Goal: Information Seeking & Learning: Learn about a topic

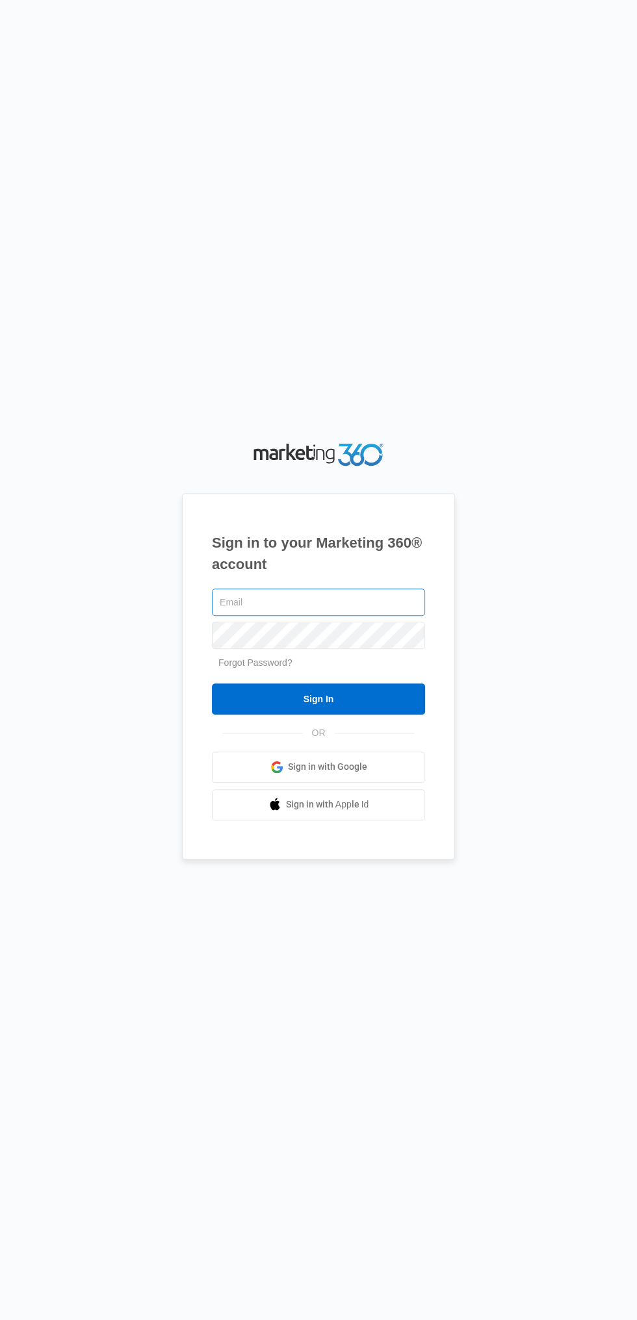
click at [314, 616] on input "text" at bounding box center [318, 602] width 213 height 27
type input "ahunter8817@gmail.com"
click at [212, 683] on input "Sign In" at bounding box center [318, 698] width 213 height 31
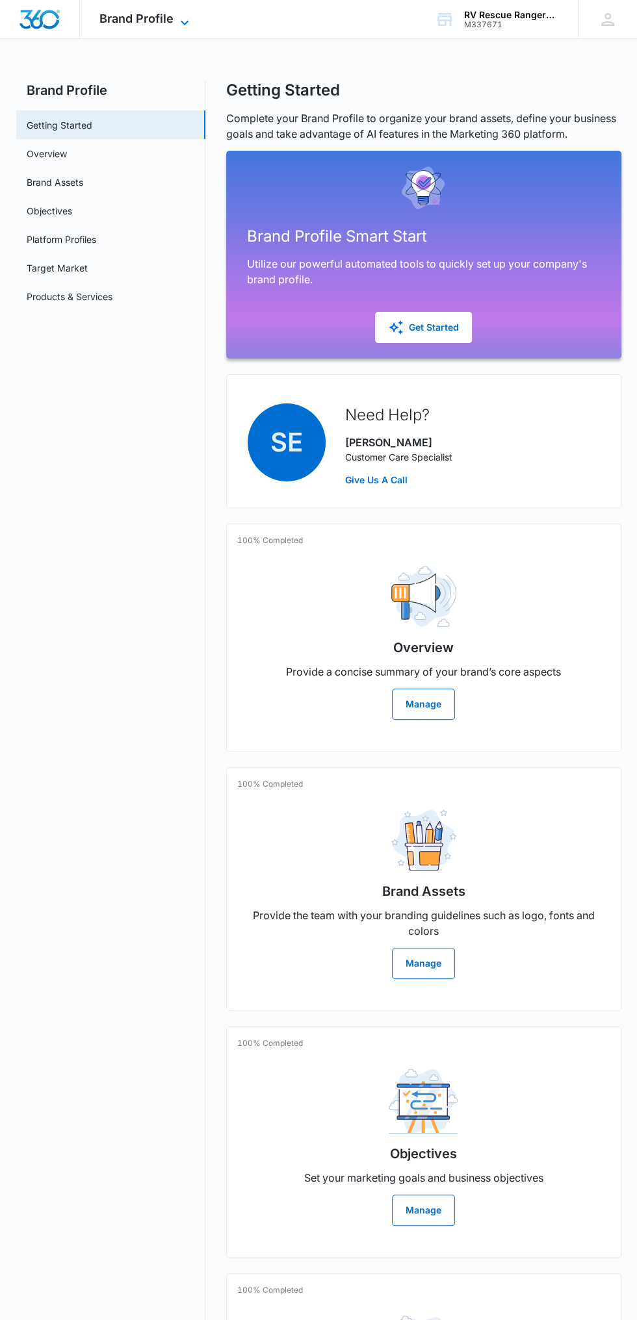
click at [161, 18] on span "Brand Profile" at bounding box center [136, 19] width 74 height 14
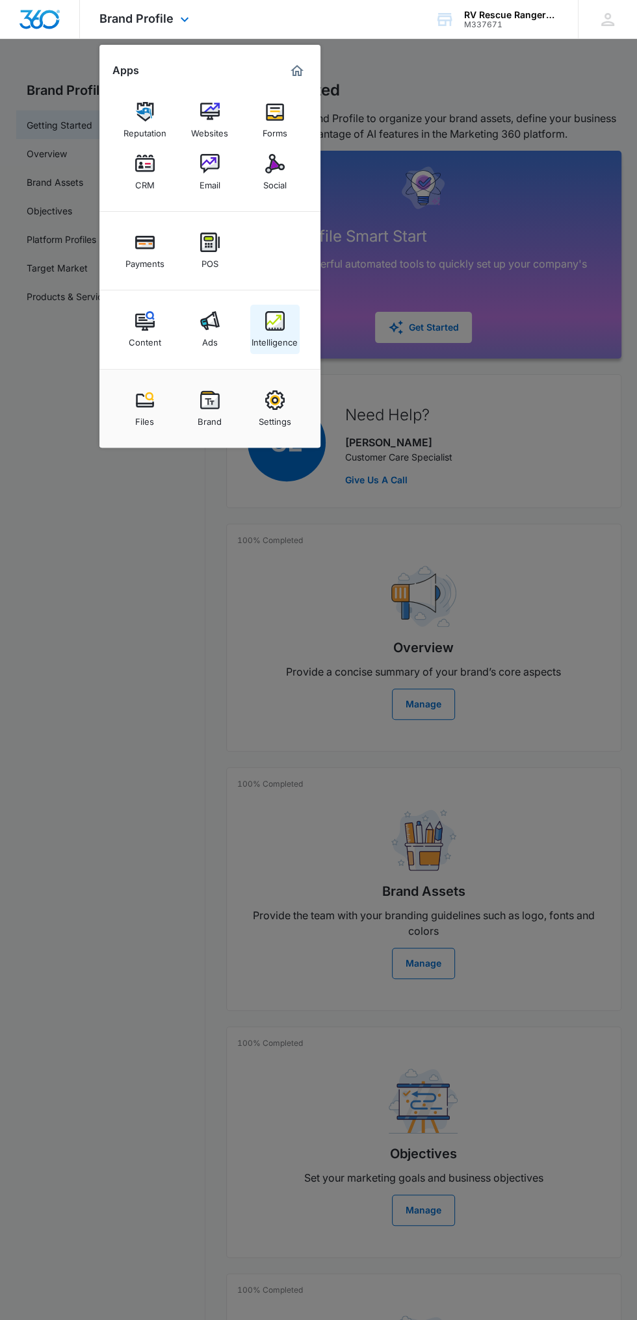
click at [292, 327] on link "Intelligence" at bounding box center [274, 329] width 49 height 49
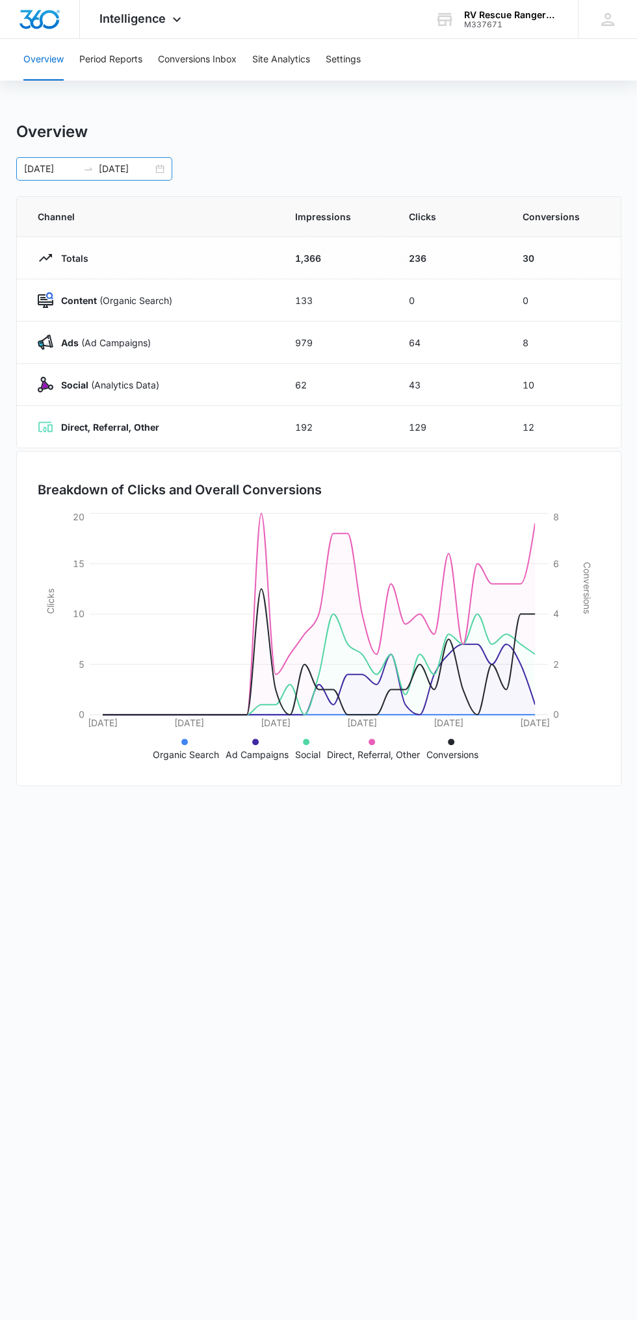
click at [170, 168] on div "09/08/2025 10/08/2025" at bounding box center [94, 168] width 156 height 23
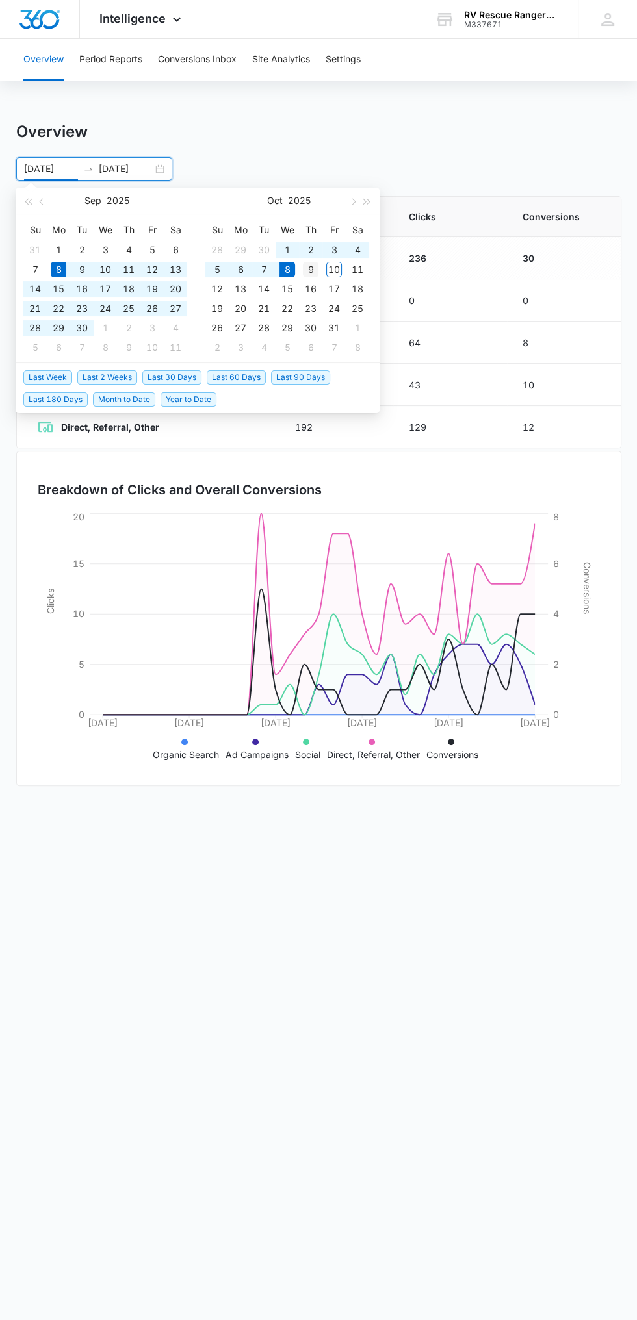
click at [312, 270] on div "9" at bounding box center [311, 270] width 16 height 16
type input "10/09/2025"
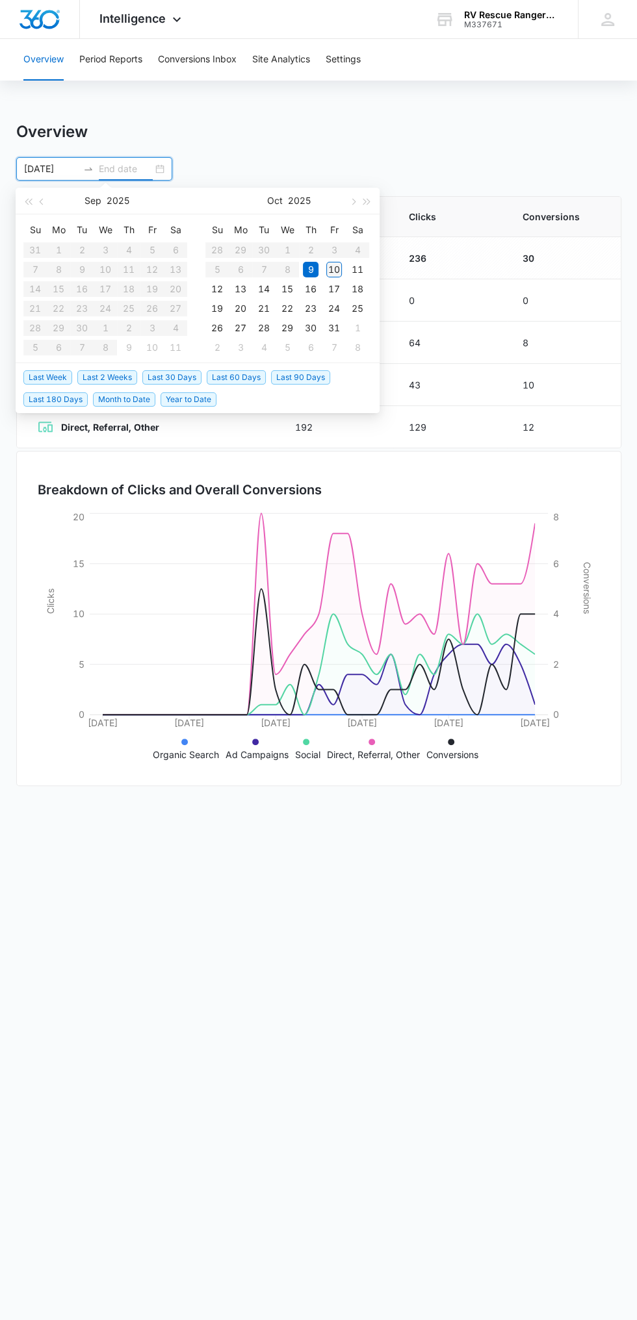
click at [336, 273] on div "10" at bounding box center [334, 270] width 16 height 16
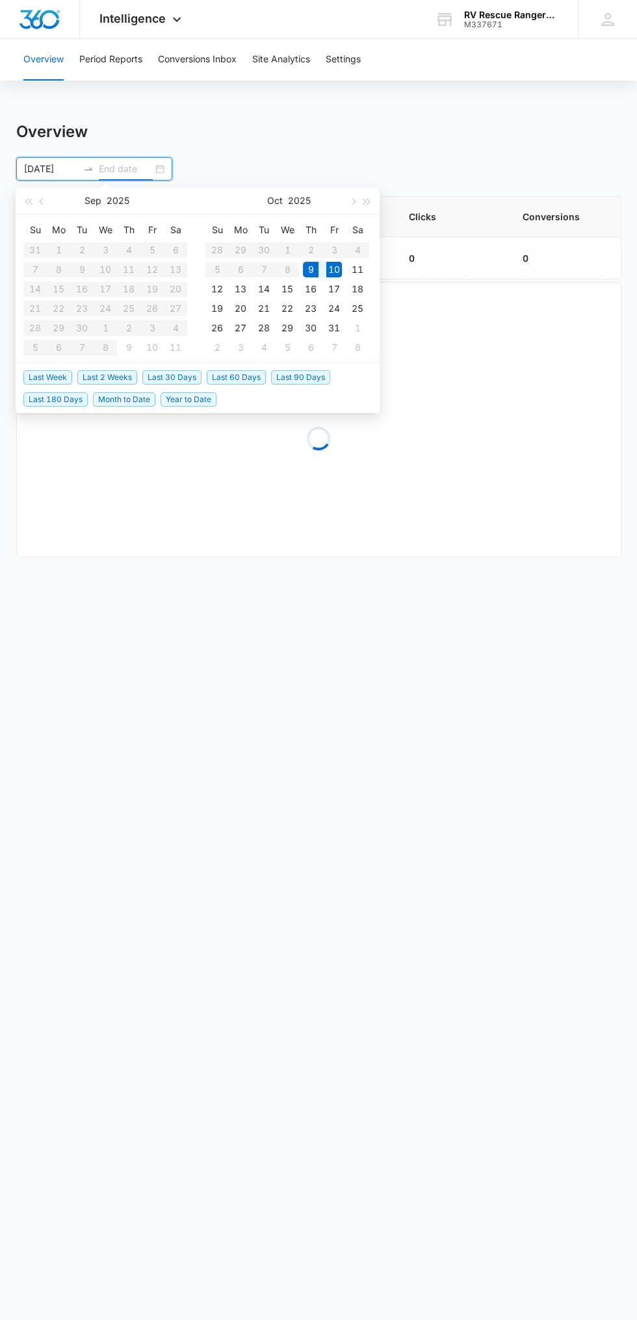
type input "10/10/2025"
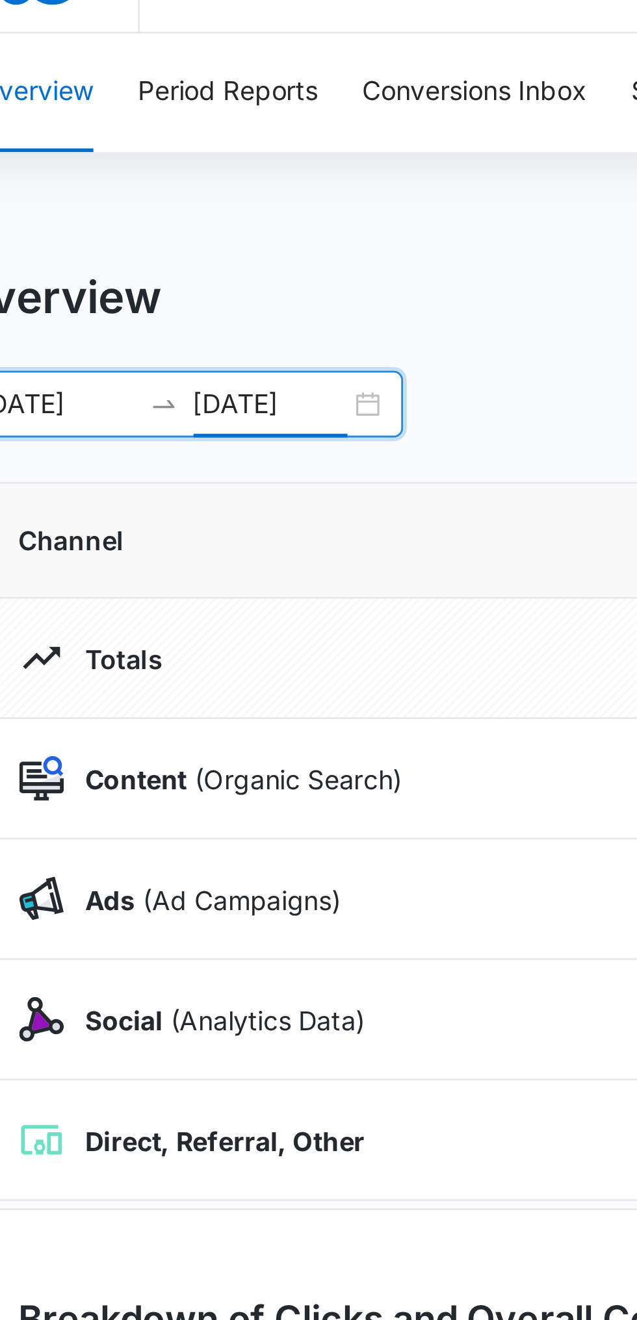
click at [56, 175] on input "10/09/2025" at bounding box center [51, 169] width 54 height 14
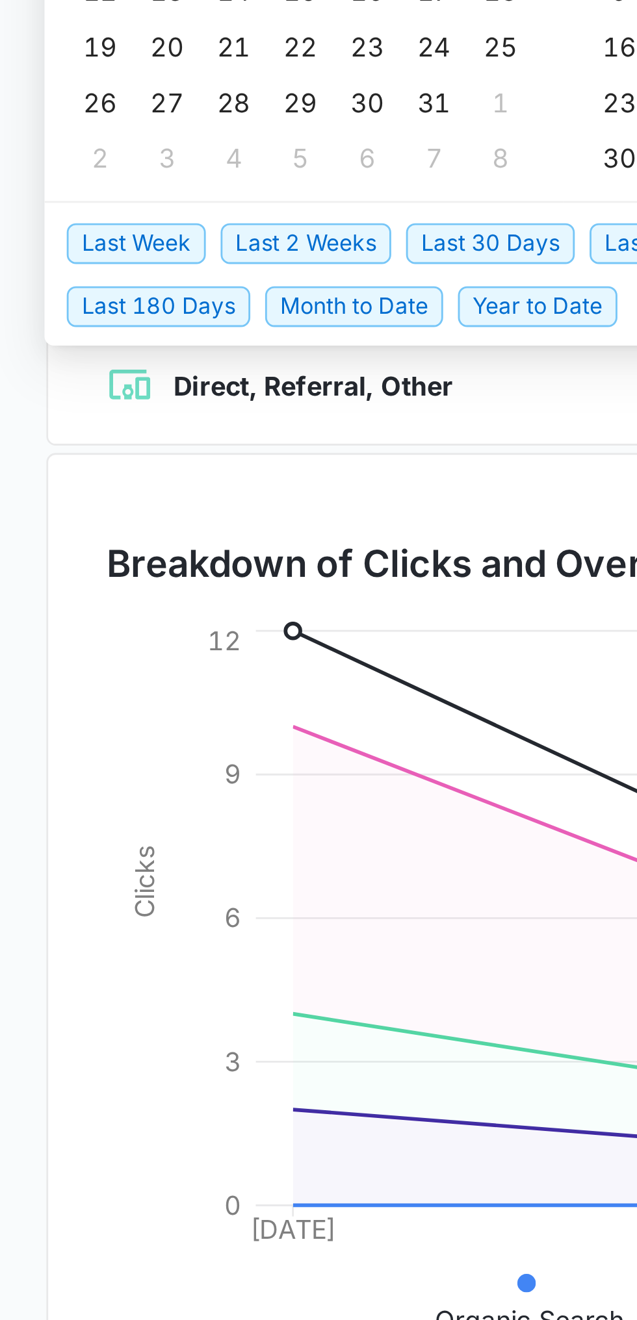
click at [177, 374] on span "Last 30 Days" at bounding box center [171, 377] width 59 height 14
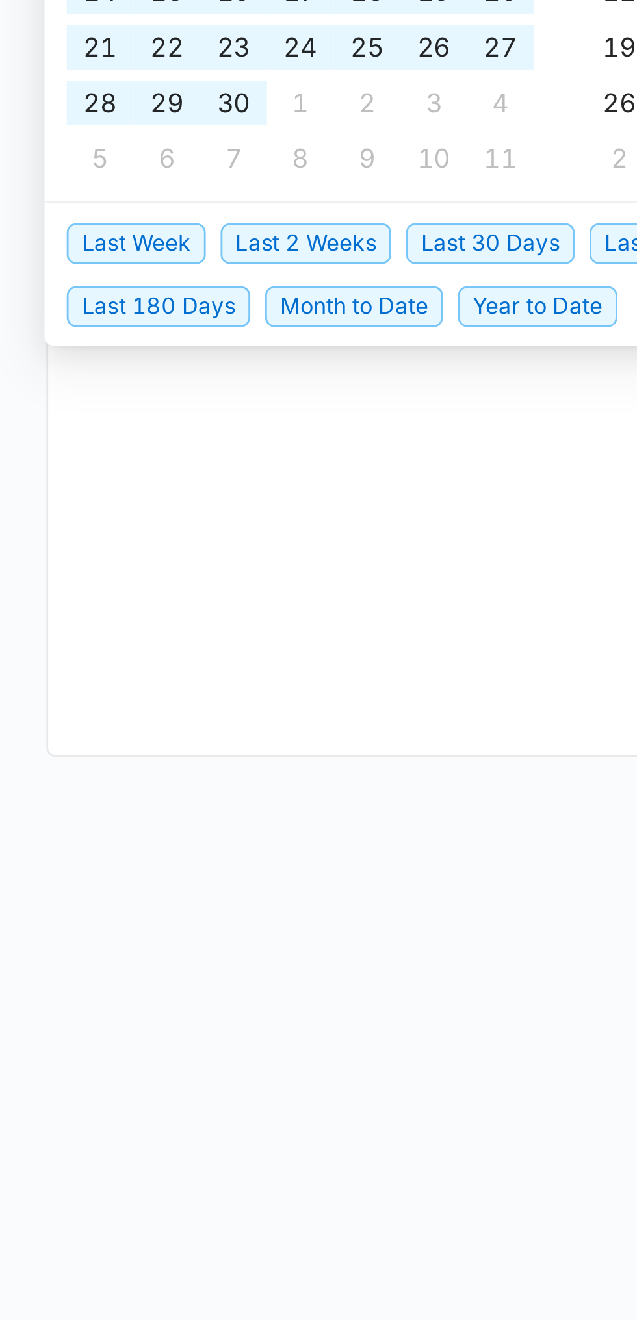
type input "09/09/2025"
type input "10/09/2025"
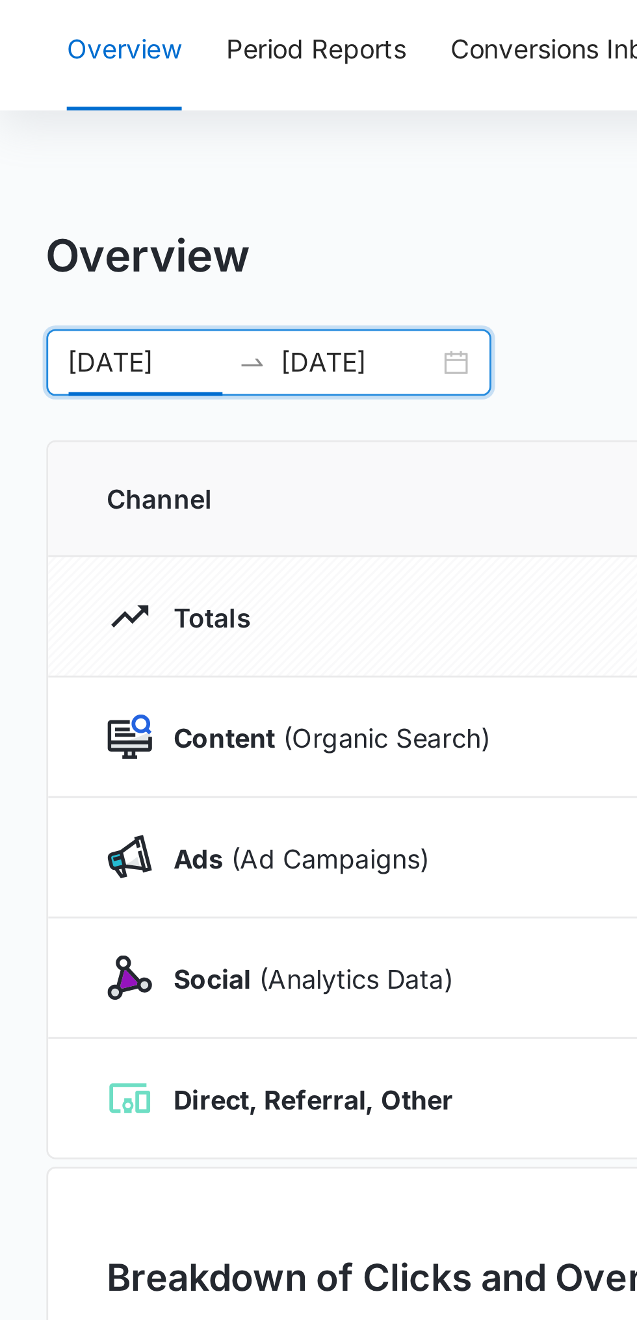
click at [172, 108] on div "Overview Period Reports Conversions Inbox Site Analytics Settings Overview 09/0…" at bounding box center [318, 421] width 637 height 765
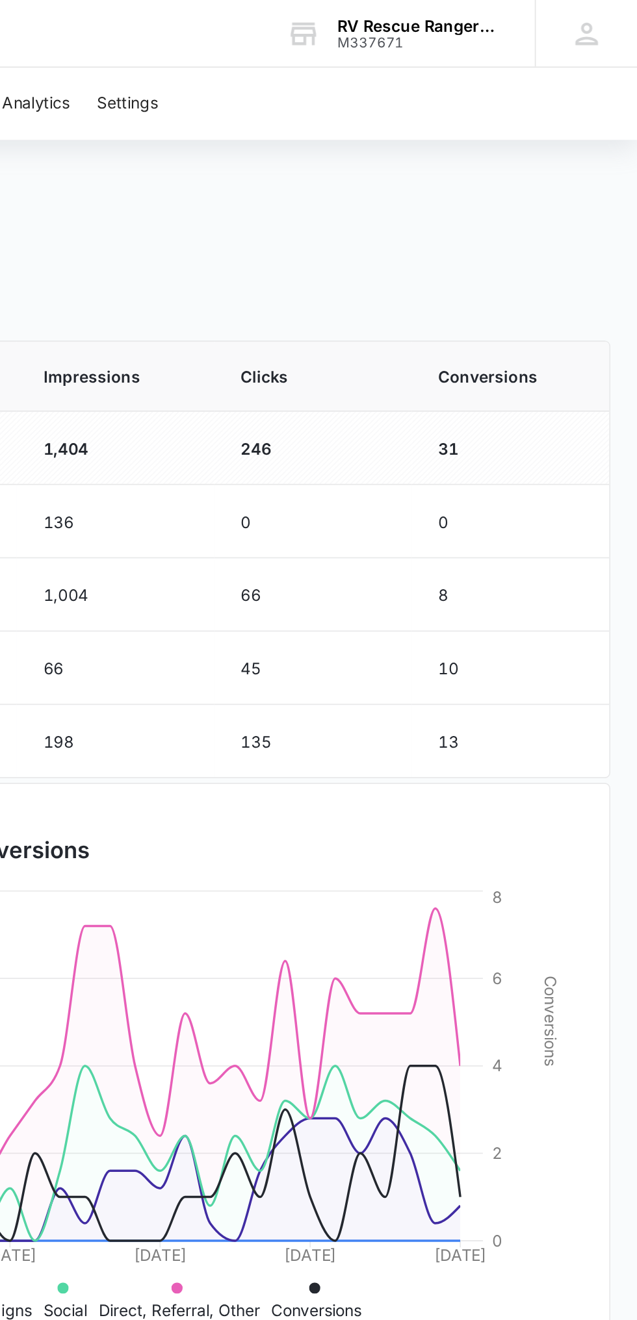
scroll to position [37, 0]
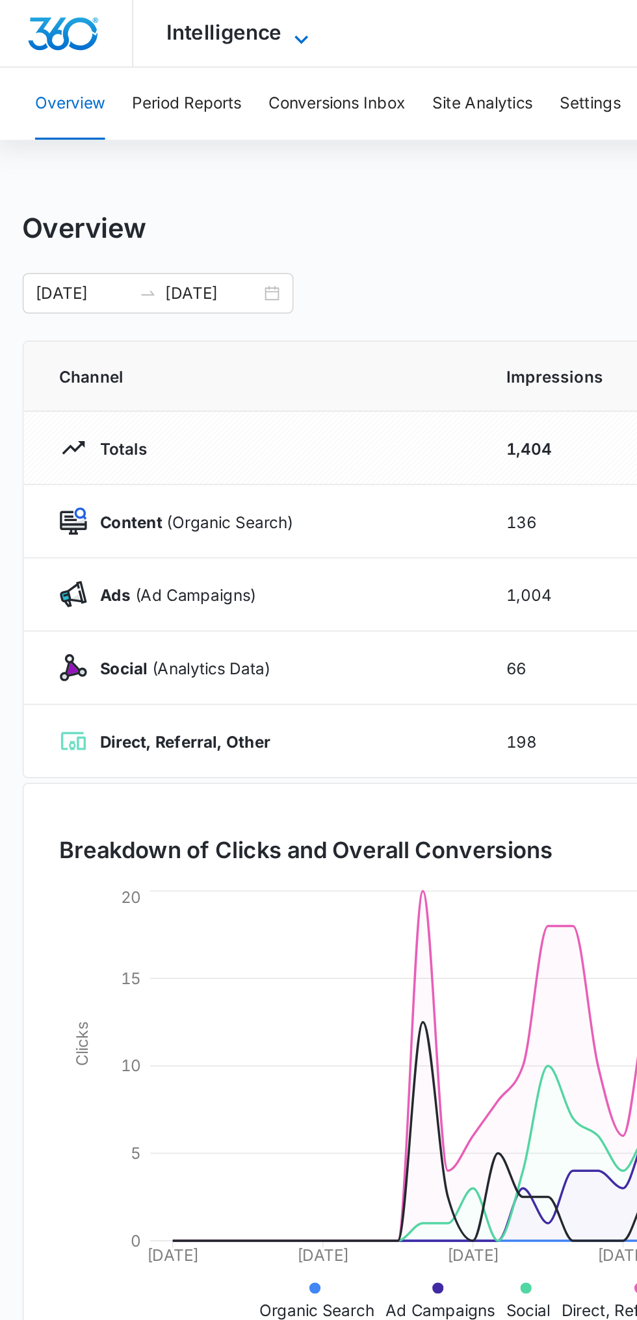
click at [157, 24] on span "Intelligence" at bounding box center [132, 19] width 66 height 14
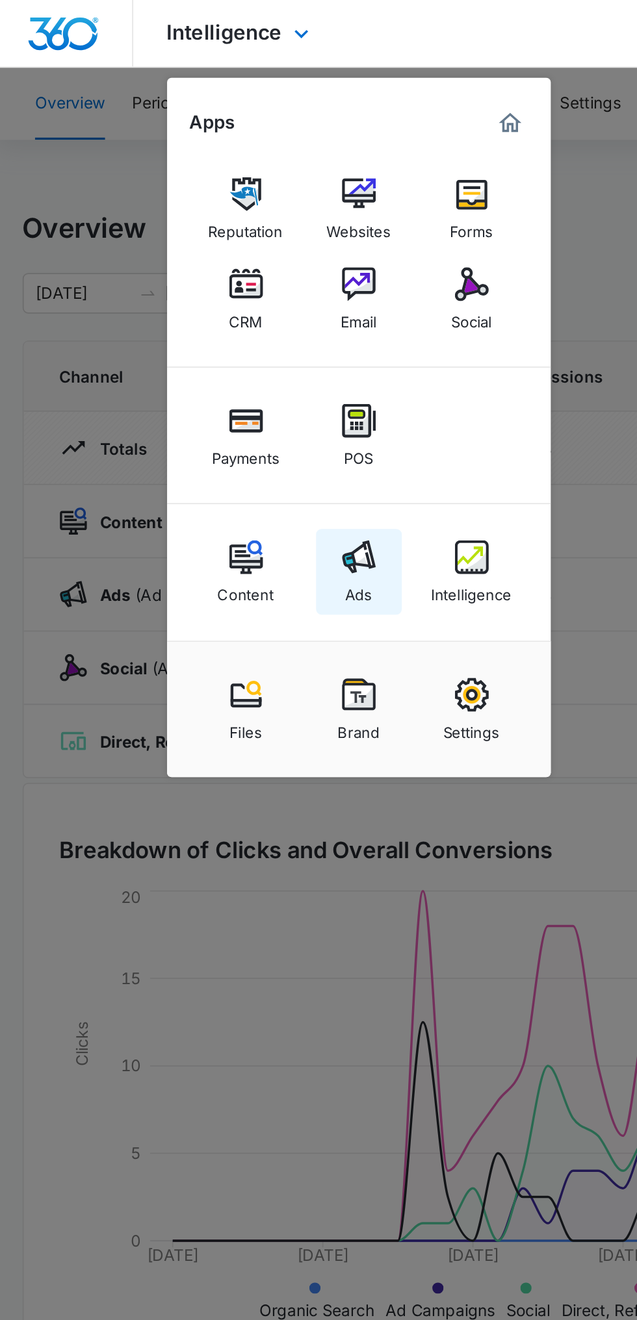
click at [222, 309] on link "Ads" at bounding box center [209, 329] width 49 height 49
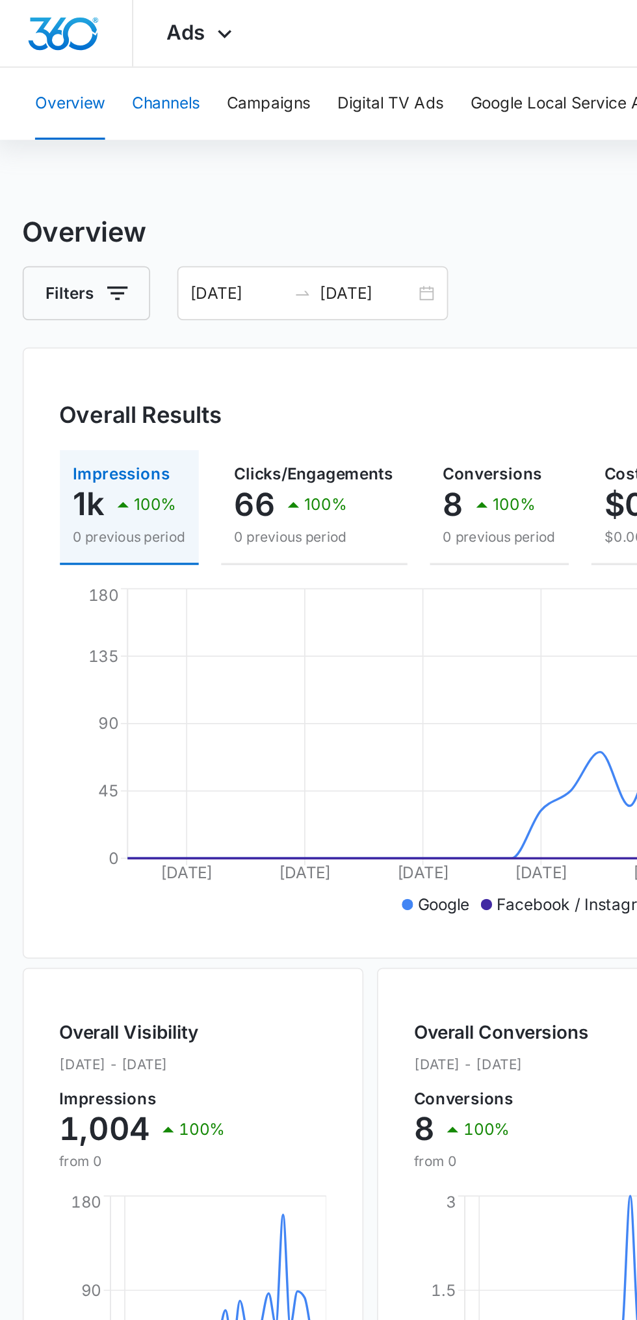
click at [117, 68] on button "Channels" at bounding box center [98, 60] width 39 height 42
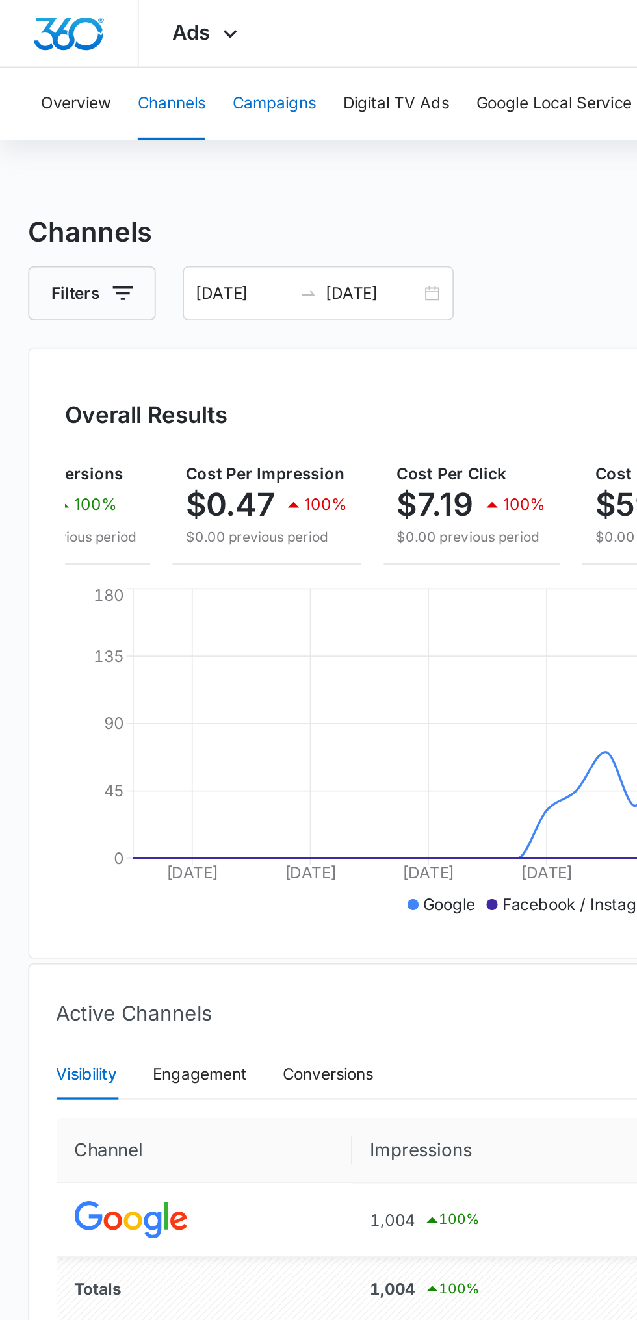
click at [157, 67] on button "Campaigns" at bounding box center [158, 60] width 48 height 42
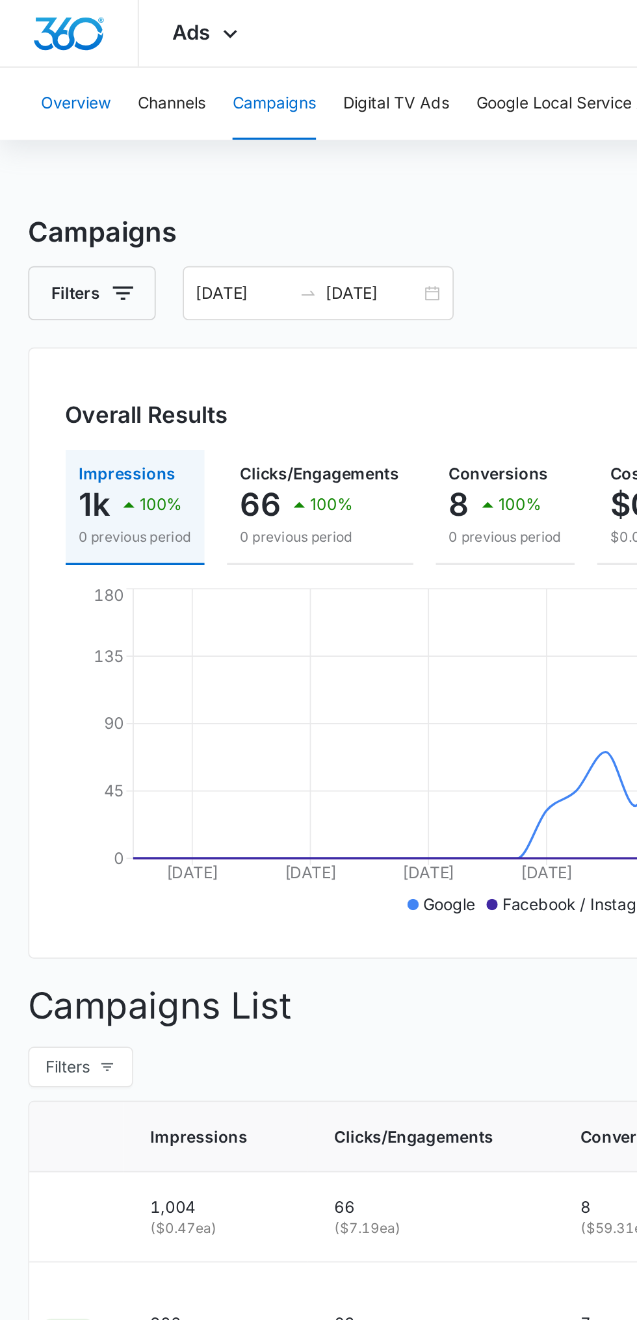
click at [38, 62] on button "Overview" at bounding box center [43, 60] width 40 height 42
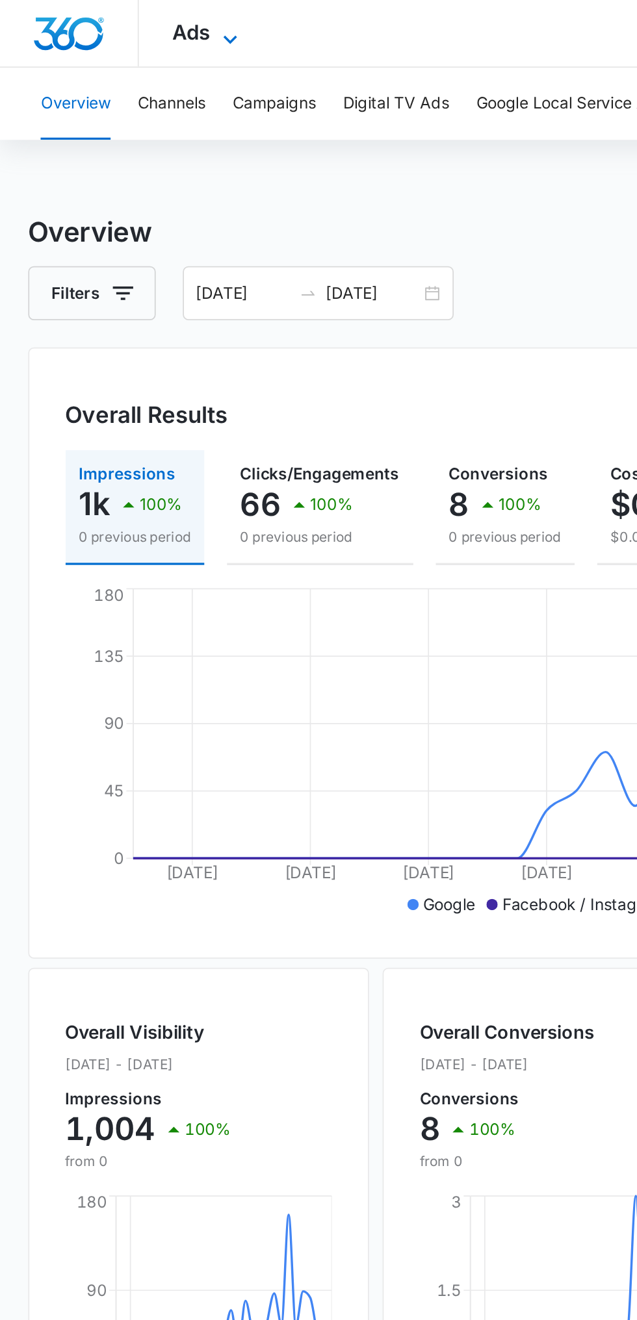
click at [115, 20] on span "Ads" at bounding box center [110, 19] width 22 height 14
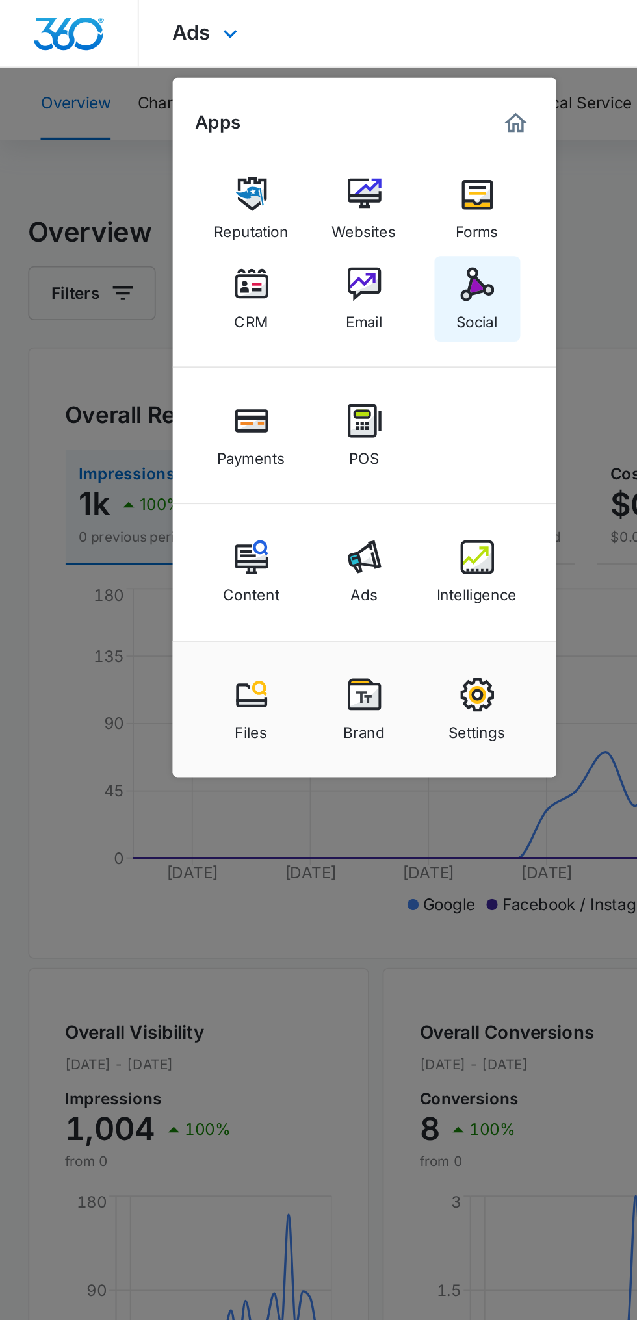
click at [275, 182] on div "Social" at bounding box center [274, 181] width 23 height 17
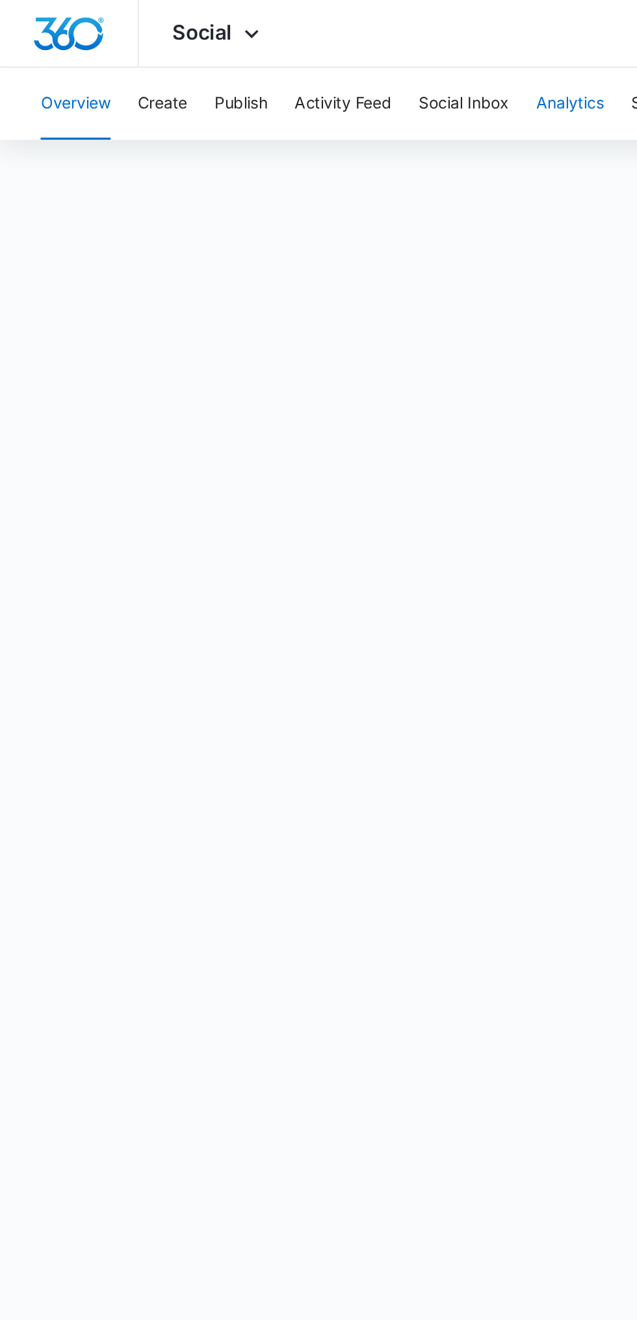
click at [331, 60] on button "Analytics" at bounding box center [328, 60] width 39 height 42
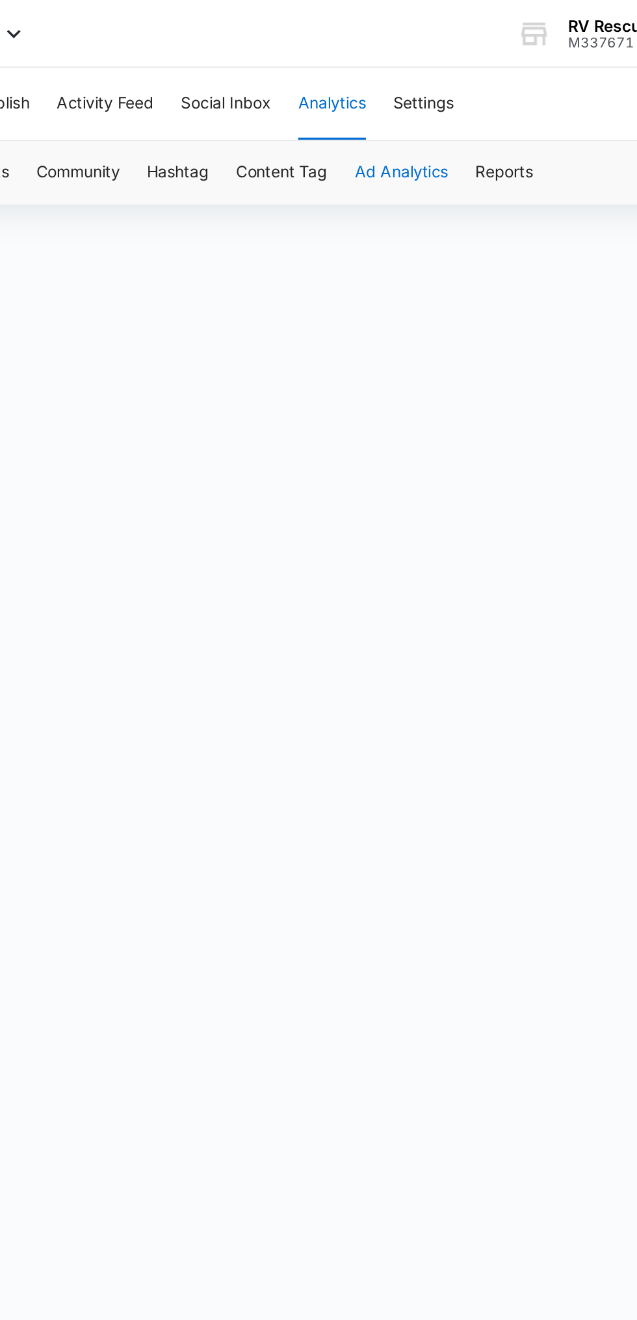
click at [380, 100] on button "Ad Analytics" at bounding box center [368, 99] width 54 height 36
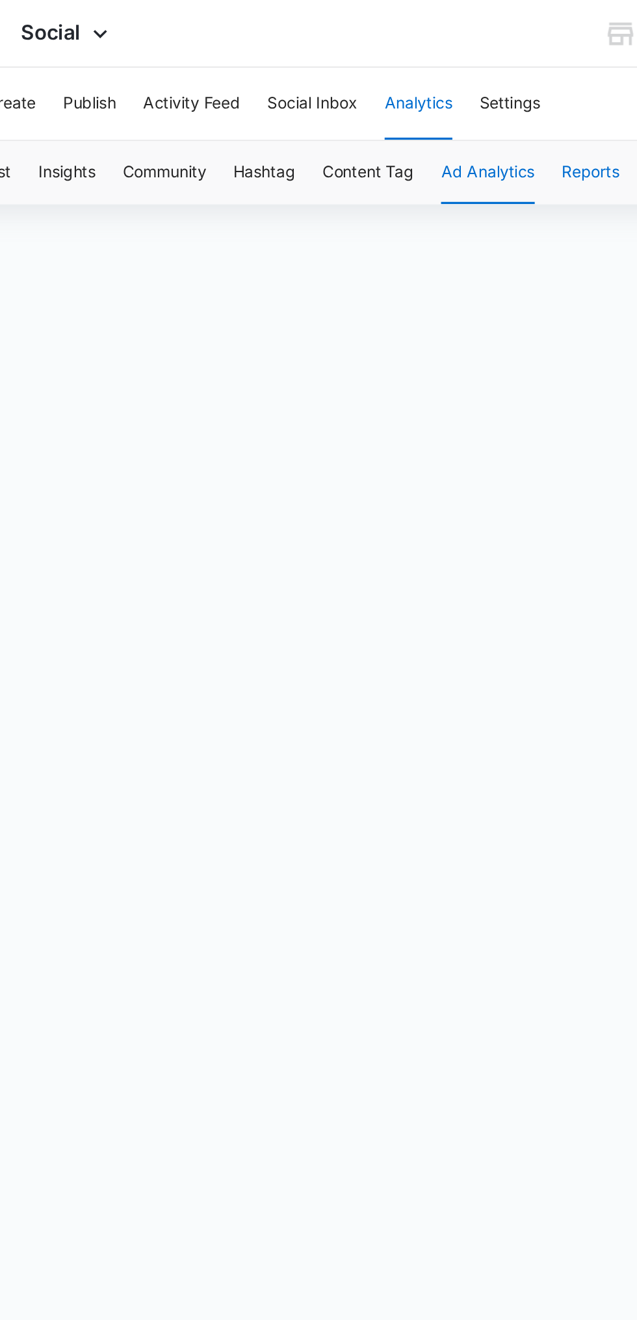
click at [431, 102] on button "Reports" at bounding box center [427, 99] width 33 height 36
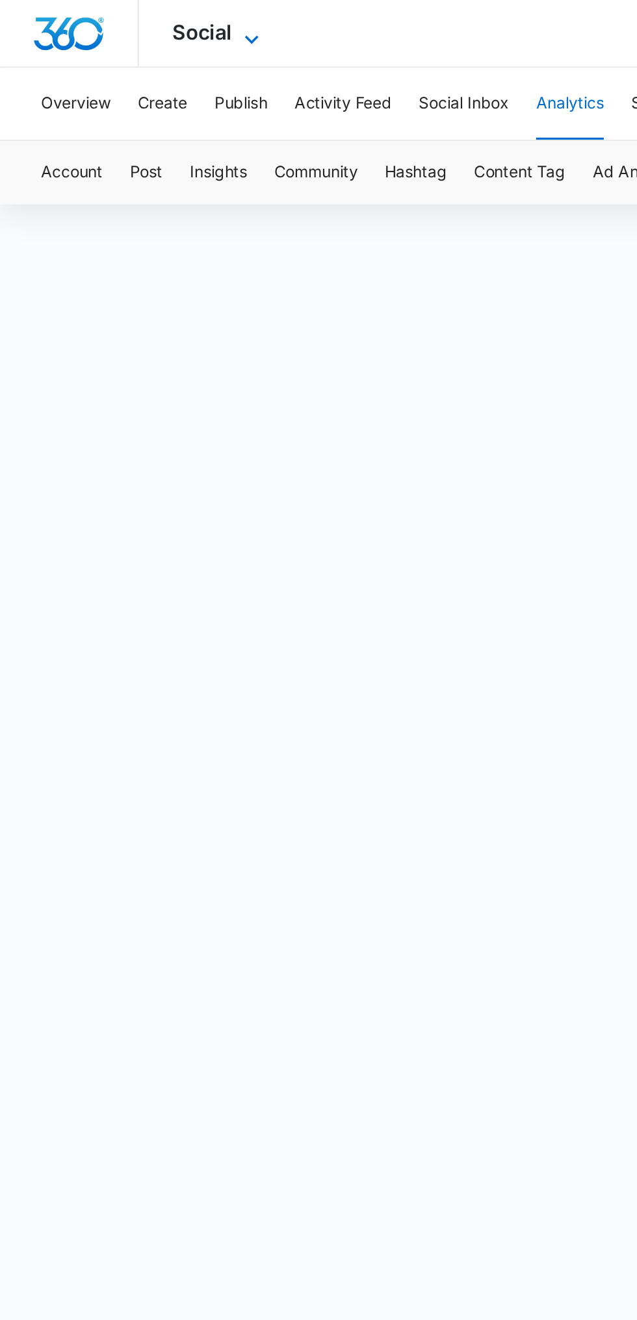
click at [144, 19] on icon at bounding box center [145, 23] width 16 height 16
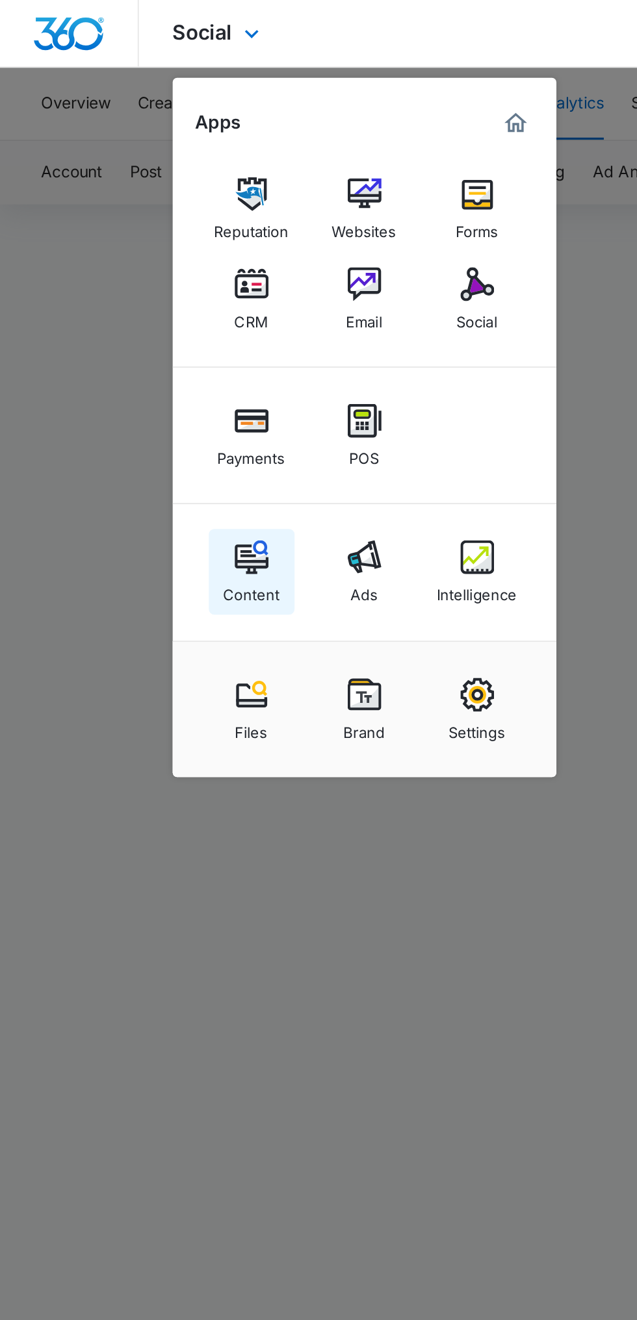
click at [147, 314] on img at bounding box center [144, 320] width 19 height 19
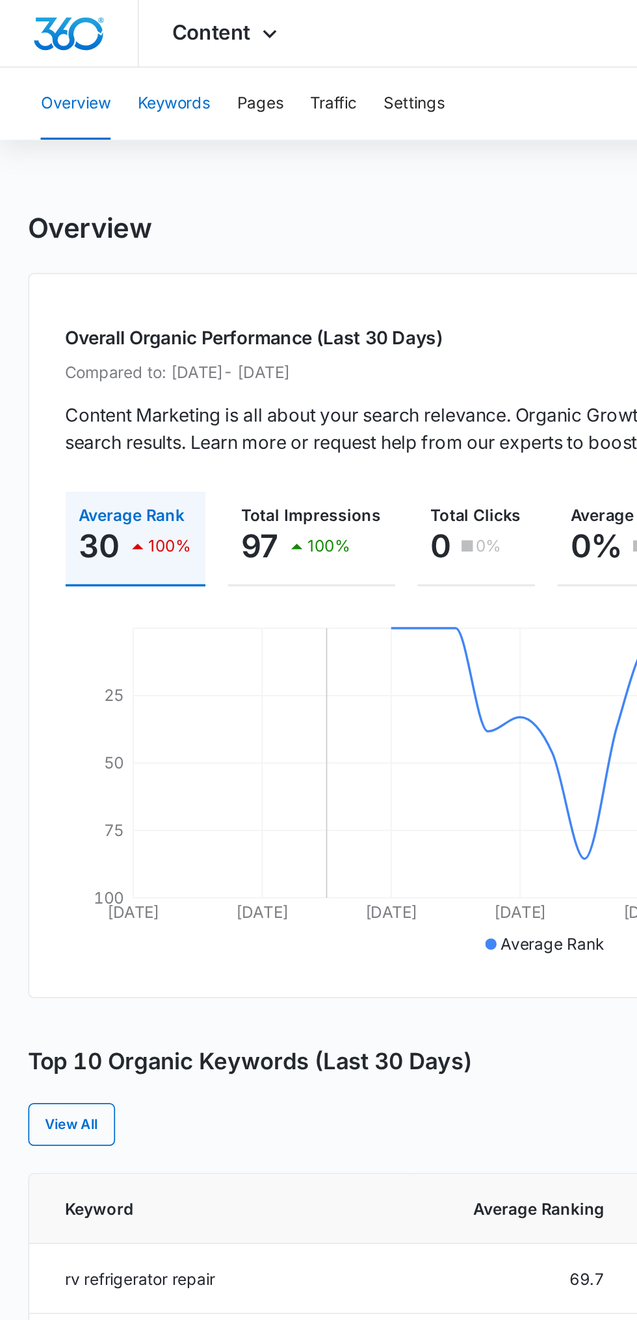
click at [109, 73] on button "Keywords" at bounding box center [100, 60] width 42 height 42
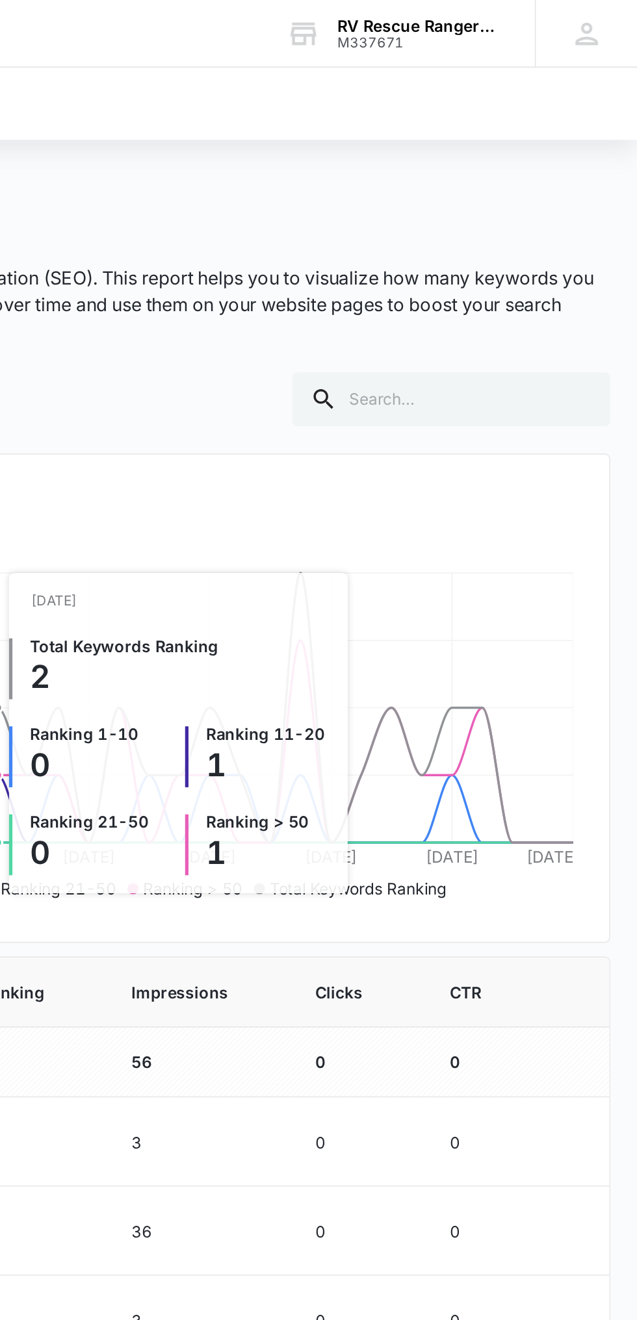
click at [549, 391] on icon "Sep 11 Sep 15 Sep 19 Sep 23 Sep 27 Oct 1 Oct 5 Oct 9 0 1 2 3 4" at bounding box center [319, 424] width 562 height 195
